Goal: Navigation & Orientation: Understand site structure

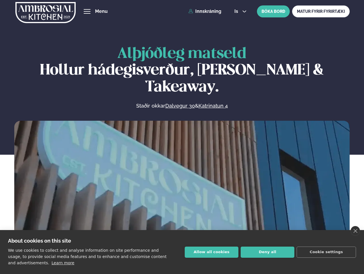
click at [355, 231] on link "close" at bounding box center [354, 231] width 9 height 10
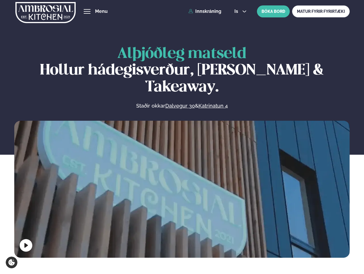
click at [87, 11] on span "hamburger" at bounding box center [86, 11] width 5 height 5
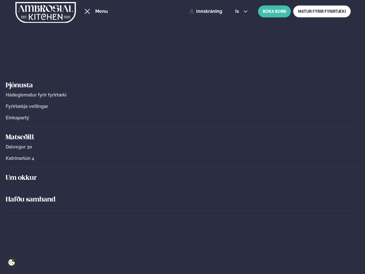
click at [239, 11] on span "is" at bounding box center [237, 11] width 5 height 5
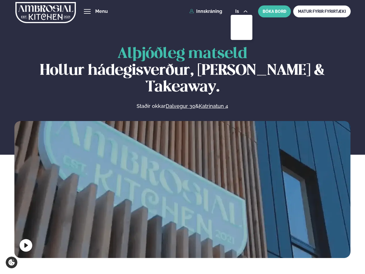
click at [182, 188] on video at bounding box center [182, 205] width 336 height 168
